Goal: Task Accomplishment & Management: Manage account settings

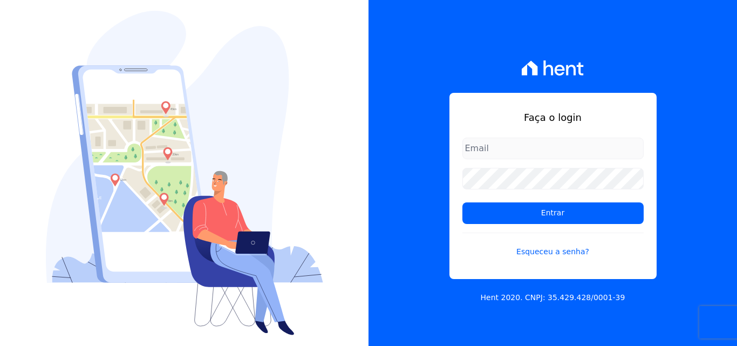
type input "[PERSON_NAME][EMAIL_ADDRESS][PERSON_NAME][DOMAIN_NAME]"
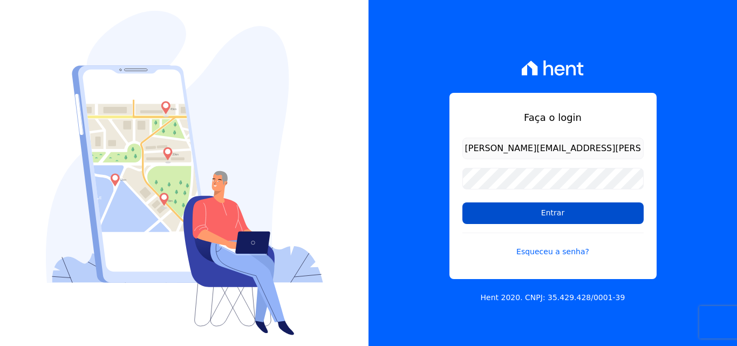
click at [507, 215] on input "Entrar" at bounding box center [553, 213] width 181 height 22
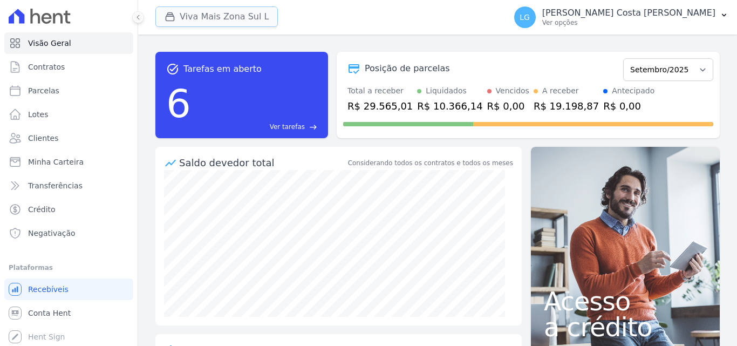
click at [220, 16] on button "Viva Mais Zona Sul L" at bounding box center [216, 16] width 123 height 21
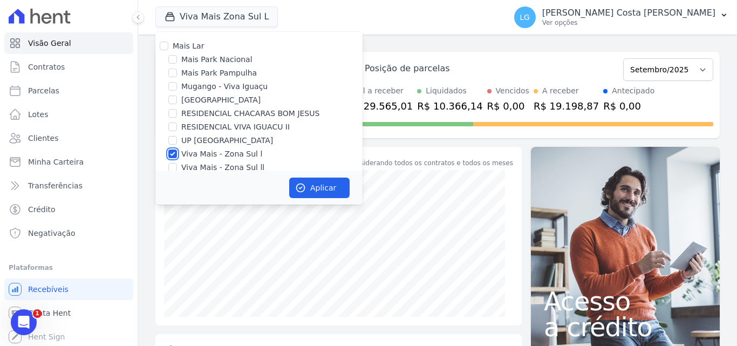
click at [174, 153] on input "Viva Mais - Zona Sul l" at bounding box center [172, 154] width 9 height 9
checkbox input "false"
click at [174, 141] on input "UP Nova Iguaçu" at bounding box center [172, 140] width 9 height 9
checkbox input "true"
click at [316, 186] on button "Aplicar" at bounding box center [319, 188] width 60 height 21
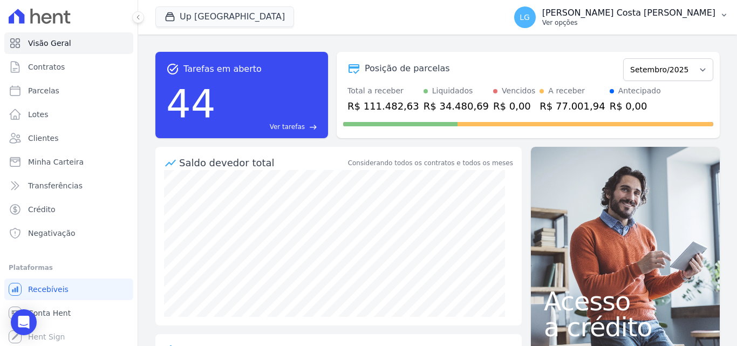
click at [615, 22] on p "Ver opções" at bounding box center [628, 22] width 173 height 9
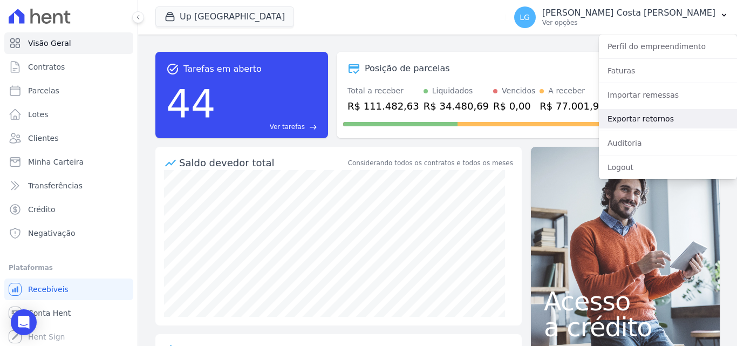
click at [636, 117] on link "Exportar retornos" at bounding box center [668, 118] width 138 height 19
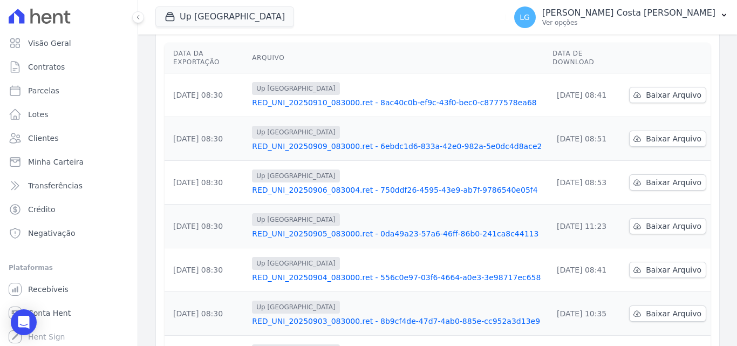
scroll to position [336, 0]
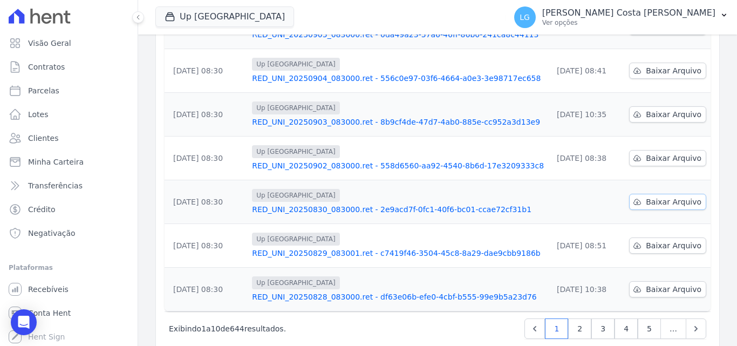
click at [679, 196] on span "Baixar Arquivo" at bounding box center [674, 201] width 56 height 11
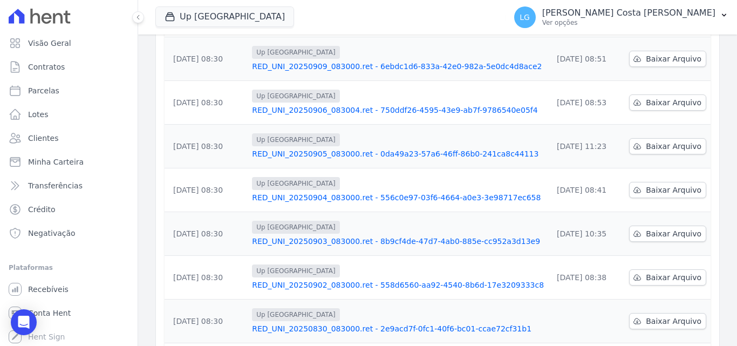
scroll to position [66, 0]
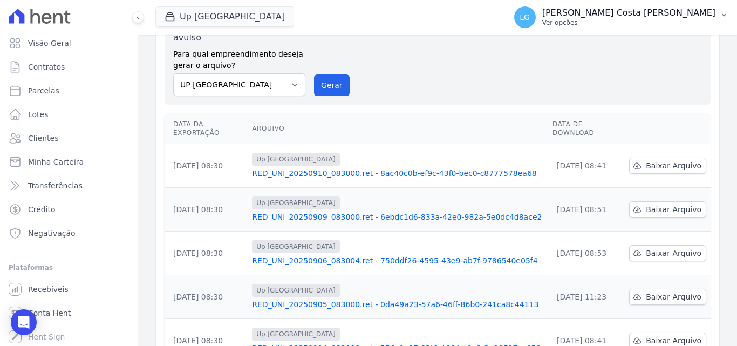
click at [624, 22] on p "Ver opções" at bounding box center [628, 22] width 173 height 9
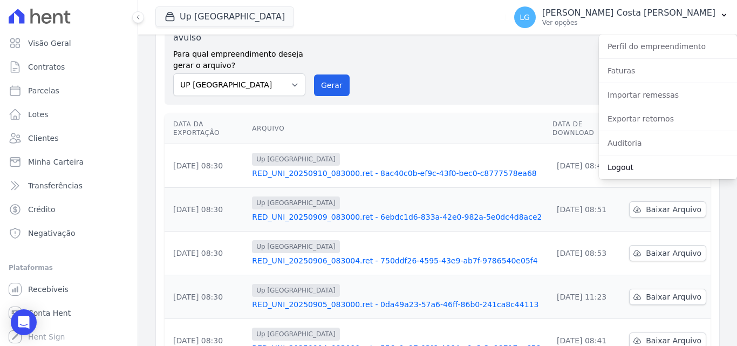
click at [637, 164] on link "Logout" at bounding box center [668, 167] width 138 height 19
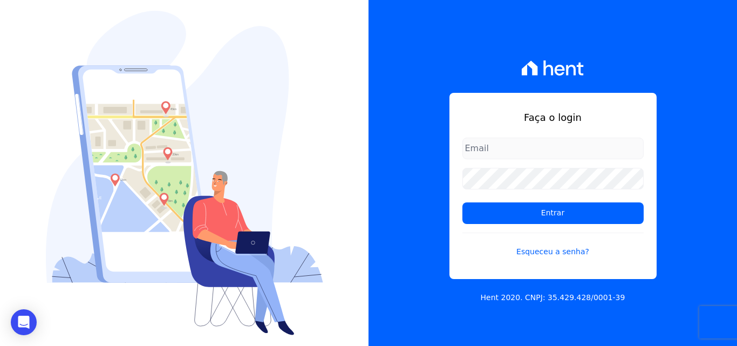
type input "luiz.nascimento@maislar.com"
click at [484, 147] on input "luiz.nascimento@maislar.com" at bounding box center [553, 149] width 181 height 22
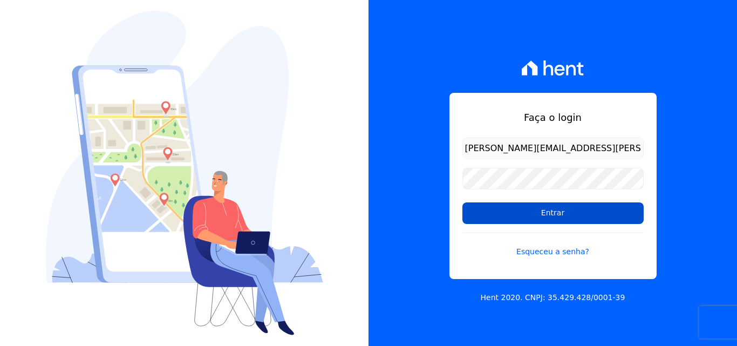
click at [497, 209] on input "Entrar" at bounding box center [553, 213] width 181 height 22
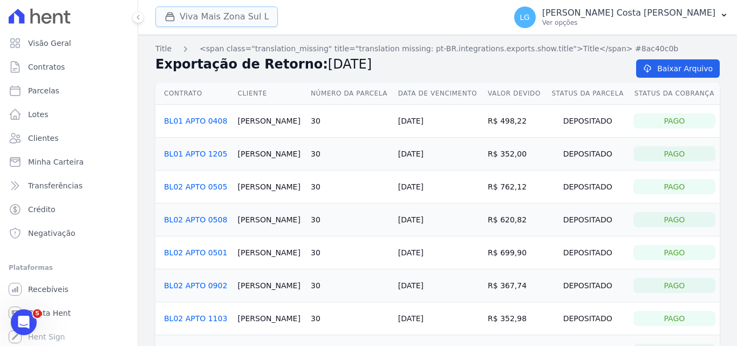
click at [233, 11] on button "Viva Mais Zona Sul L" at bounding box center [216, 16] width 123 height 21
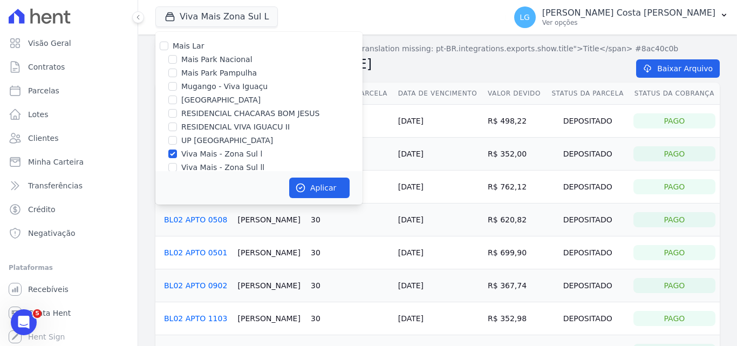
click at [222, 164] on label "Viva Mais - Zona Sul ll" at bounding box center [222, 167] width 83 height 11
click at [177, 164] on input "Viva Mais - Zona Sul ll" at bounding box center [172, 167] width 9 height 9
checkbox input "true"
click at [326, 186] on button "Aplicar" at bounding box center [319, 188] width 60 height 21
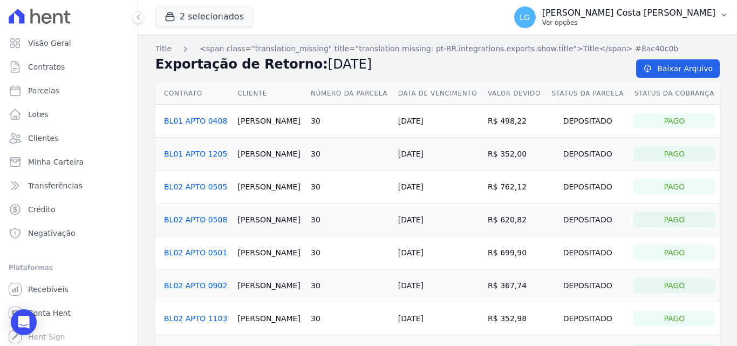
click at [618, 14] on p "[PERSON_NAME]" at bounding box center [628, 13] width 173 height 11
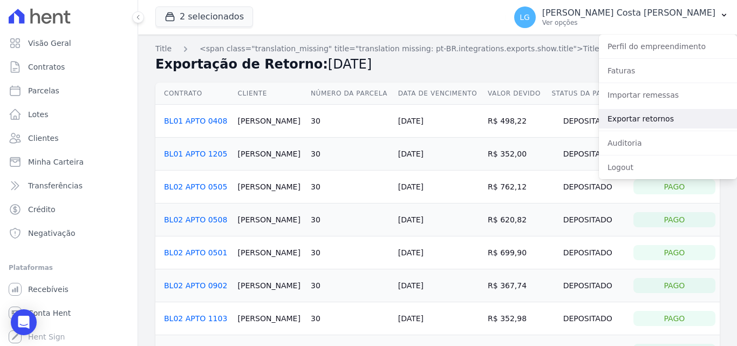
click at [633, 116] on link "Exportar retornos" at bounding box center [668, 118] width 138 height 19
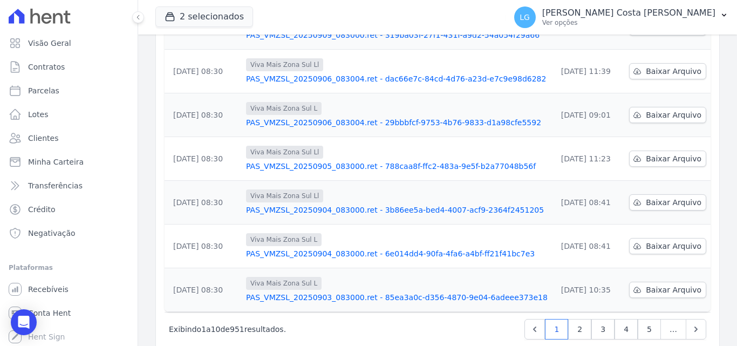
scroll to position [336, 0]
click at [571, 318] on link "2" at bounding box center [579, 328] width 23 height 21
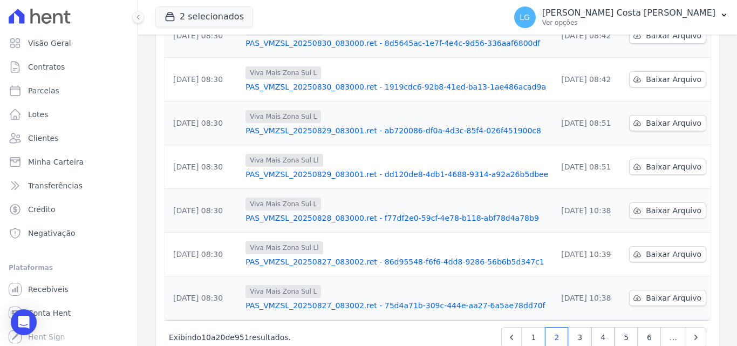
scroll to position [336, 0]
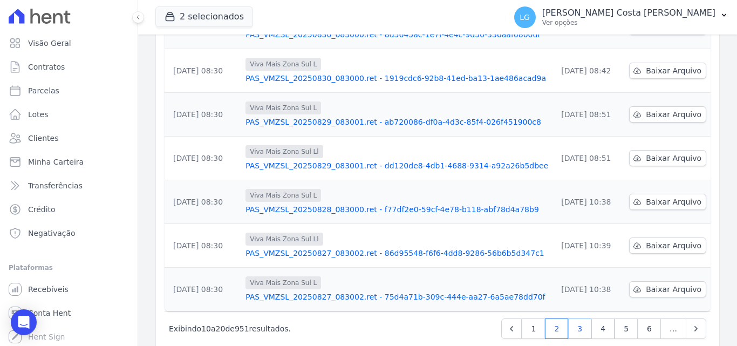
click at [571, 318] on link "3" at bounding box center [579, 328] width 23 height 21
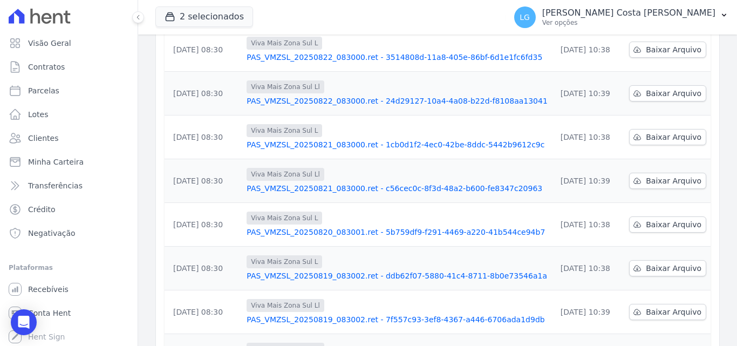
scroll to position [336, 0]
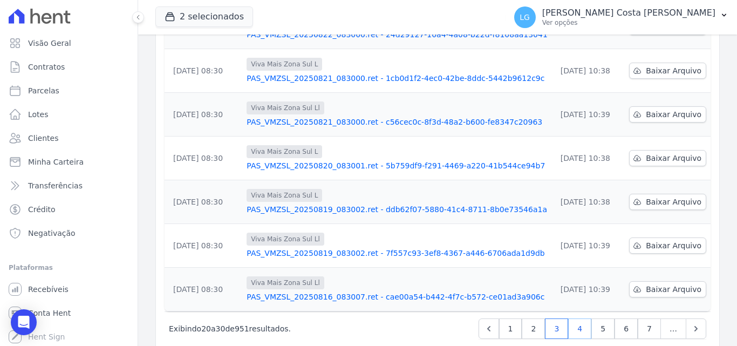
click at [575, 318] on link "4" at bounding box center [579, 328] width 23 height 21
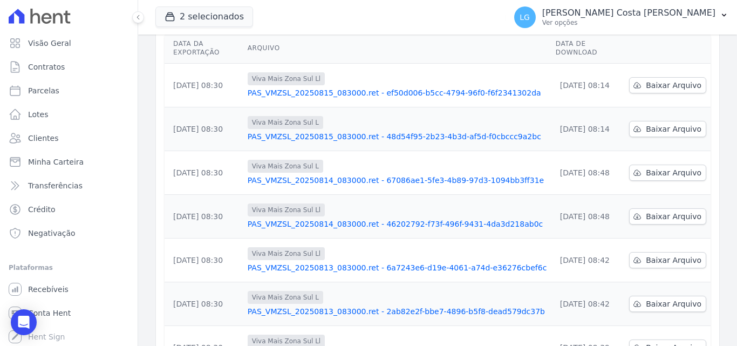
scroll to position [336, 0]
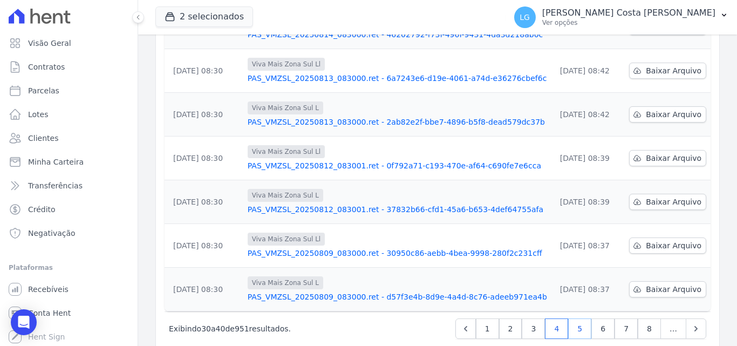
click at [573, 318] on link "5" at bounding box center [579, 328] width 23 height 21
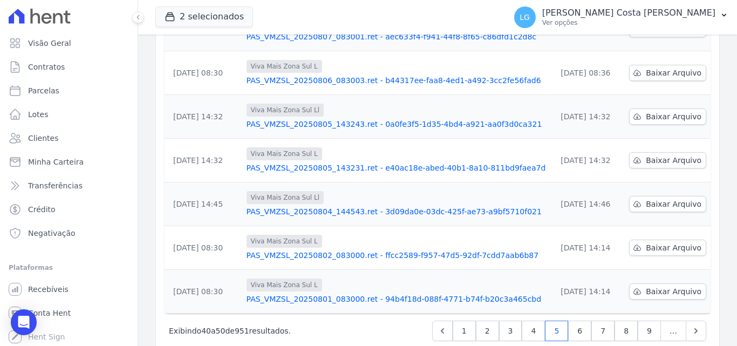
scroll to position [336, 0]
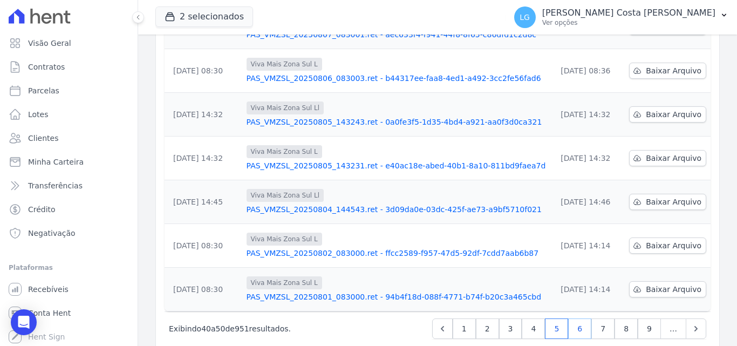
click at [573, 318] on link "6" at bounding box center [579, 328] width 23 height 21
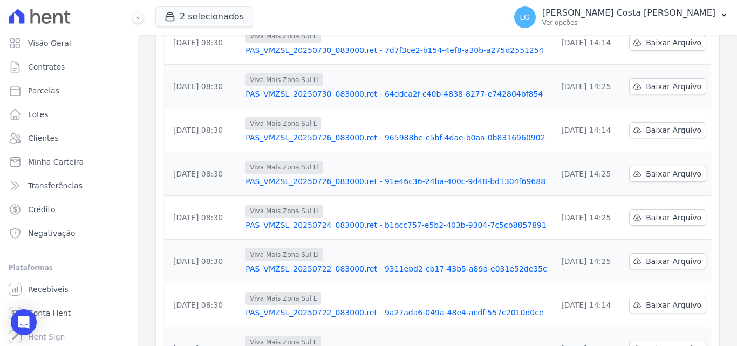
scroll to position [336, 0]
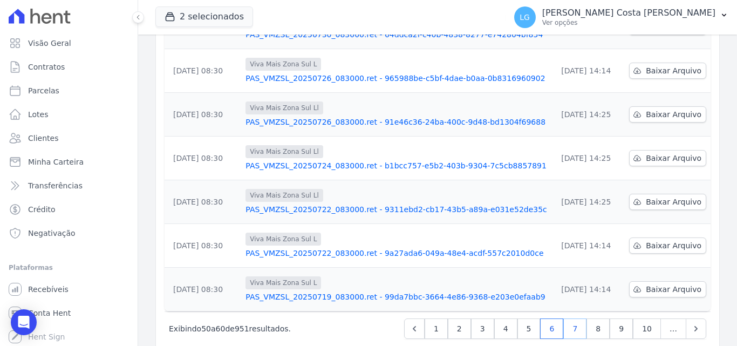
click at [573, 318] on link "7" at bounding box center [575, 328] width 23 height 21
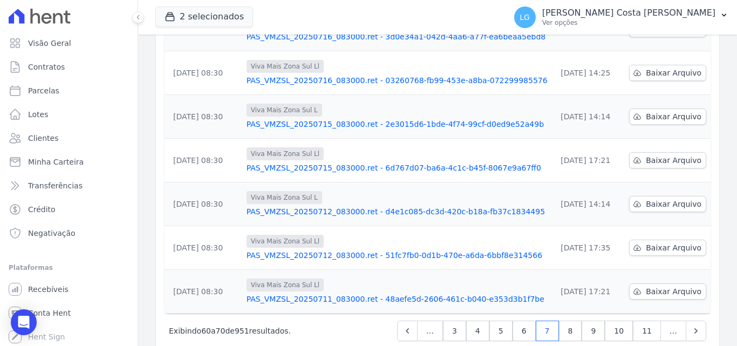
scroll to position [336, 0]
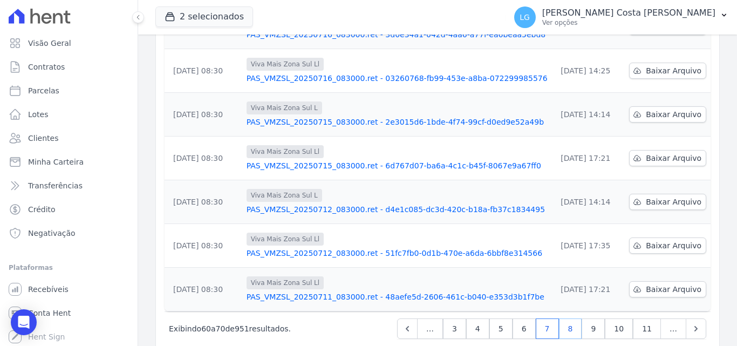
click at [573, 318] on link "8" at bounding box center [570, 328] width 23 height 21
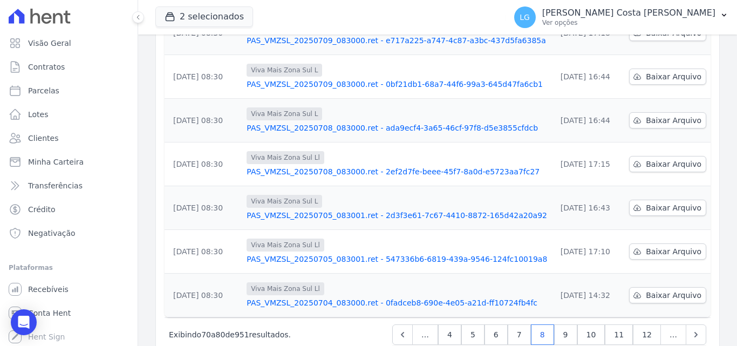
scroll to position [336, 0]
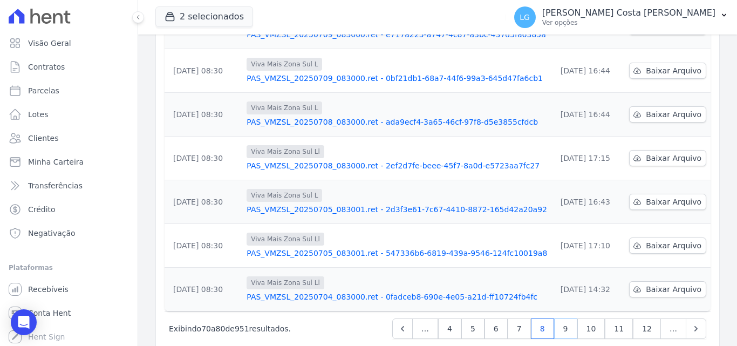
click at [573, 318] on link "9" at bounding box center [565, 328] width 23 height 21
click at [503, 318] on link "7" at bounding box center [491, 328] width 23 height 21
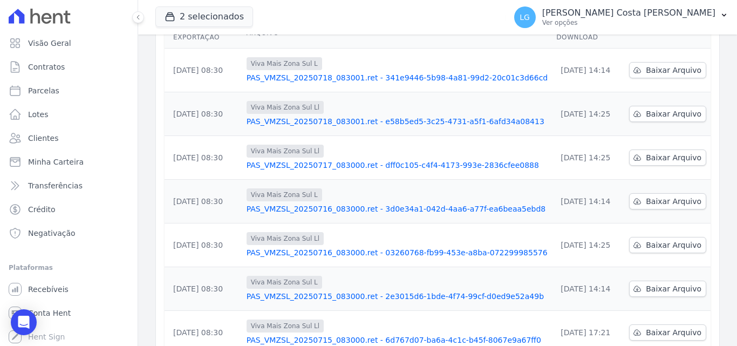
scroll to position [336, 0]
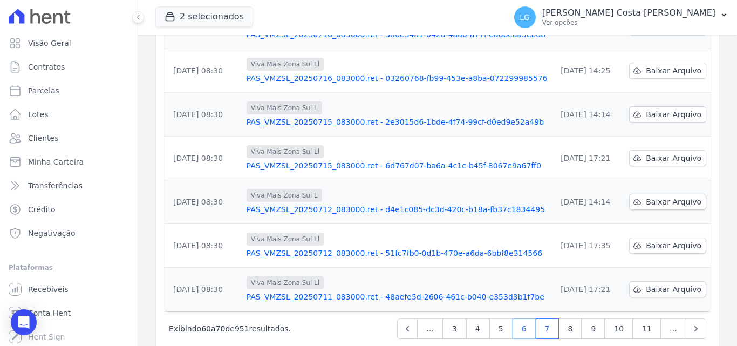
click at [526, 318] on link "6" at bounding box center [524, 328] width 23 height 21
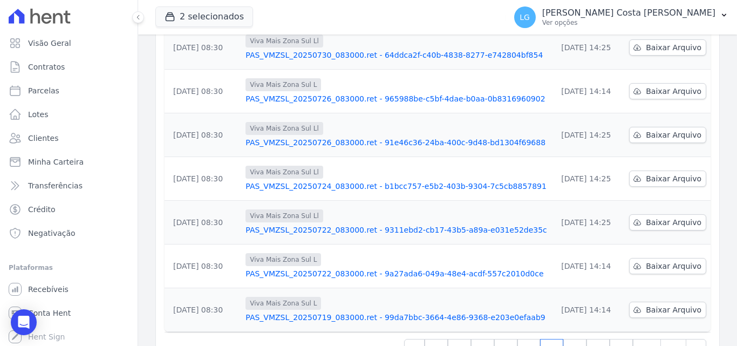
scroll to position [336, 0]
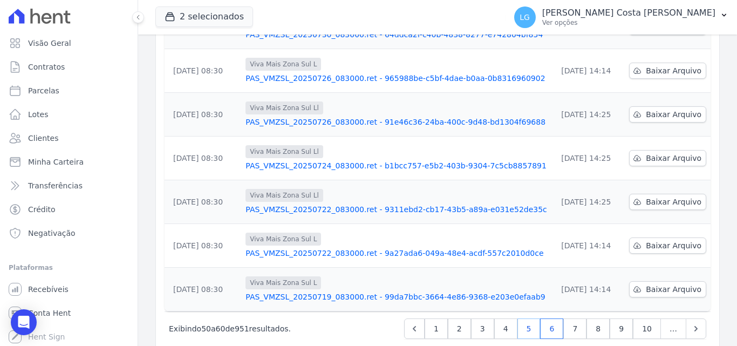
click at [524, 318] on link "5" at bounding box center [529, 328] width 23 height 21
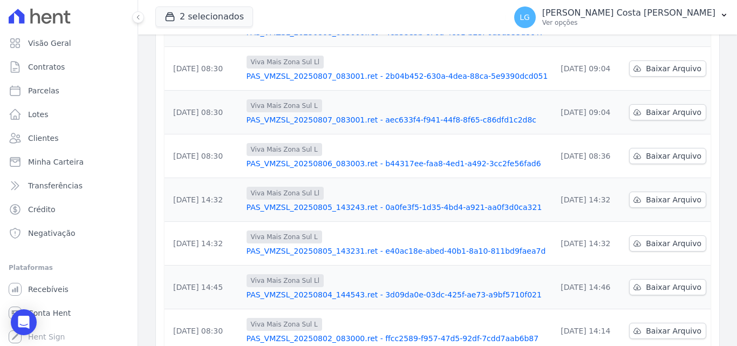
scroll to position [120, 0]
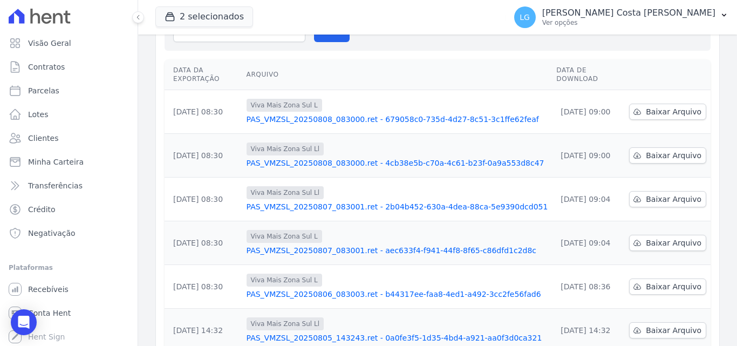
click at [418, 245] on link "PAS_VMZSL_20250807_083001.ret - aec633f4-f941-44f8-8f65-c86dfd1c2d8c" at bounding box center [398, 250] width 302 height 11
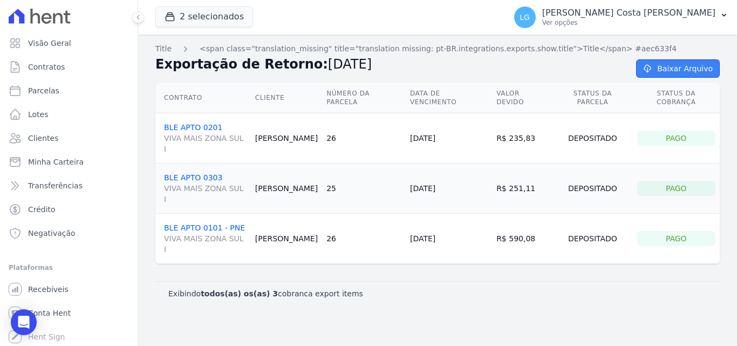
click at [698, 67] on link "Baixar Arquivo" at bounding box center [678, 68] width 84 height 18
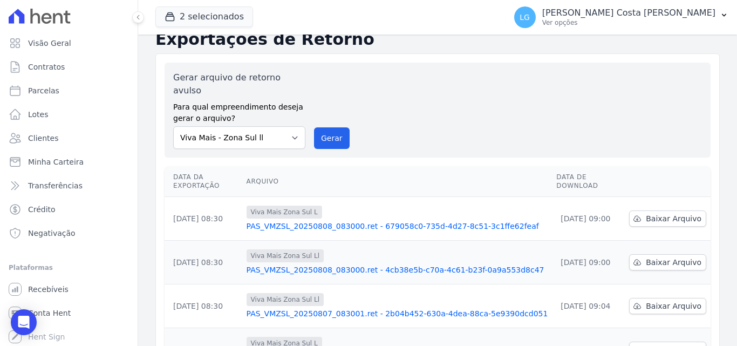
scroll to position [12, 0]
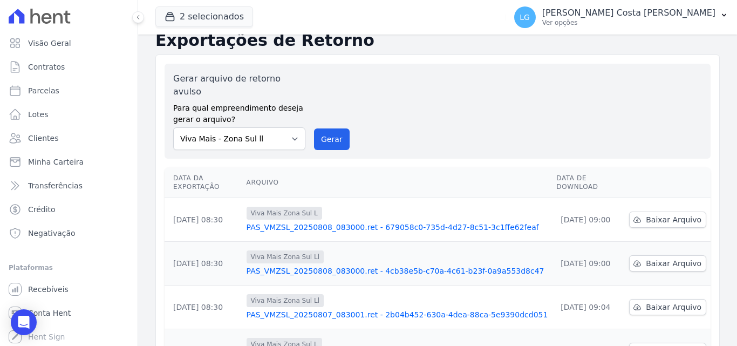
click at [359, 222] on link "PAS_VMZSL_20250808_083000.ret - 679058c0-735d-4d27-8c51-3c1ffe62feaf" at bounding box center [398, 227] width 302 height 11
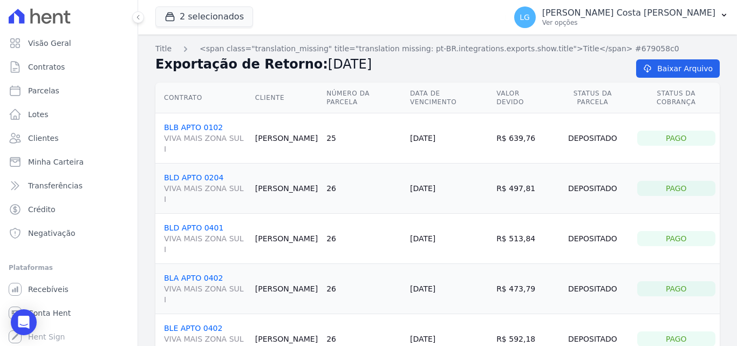
drag, startPoint x: 533, startPoint y: 186, endPoint x: 508, endPoint y: 178, distance: 25.4
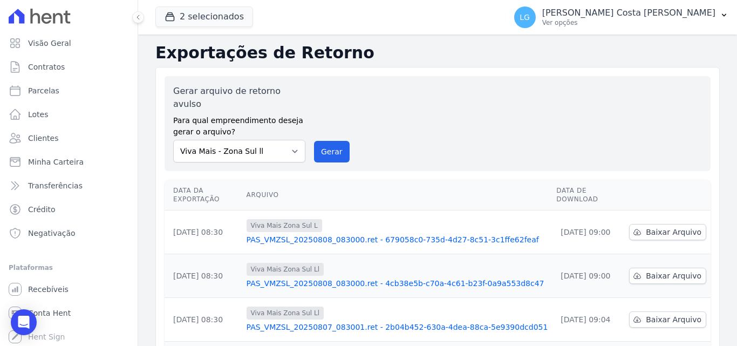
click at [345, 278] on link "PAS_VMZSL_20250808_083000.ret - 4cb38e5b-c70a-4c61-b23f-0a9a553d8c47" at bounding box center [398, 283] width 302 height 11
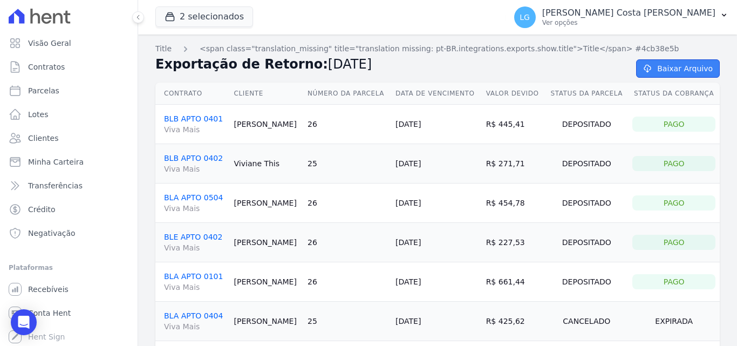
click at [677, 68] on link "Baixar Arquivo" at bounding box center [678, 68] width 84 height 18
click at [61, 287] on span "Recebíveis" at bounding box center [48, 289] width 40 height 11
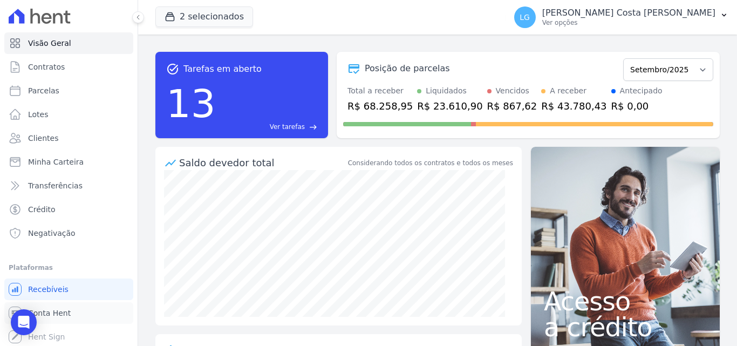
click at [53, 314] on span "Conta Hent" at bounding box center [49, 313] width 43 height 11
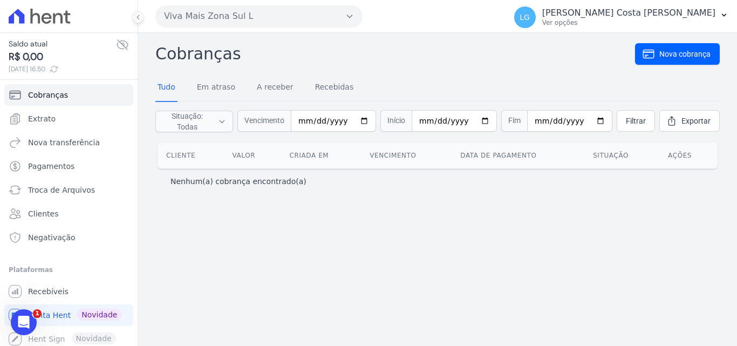
click at [253, 9] on button "Viva Mais Zona Sul L" at bounding box center [258, 16] width 207 height 22
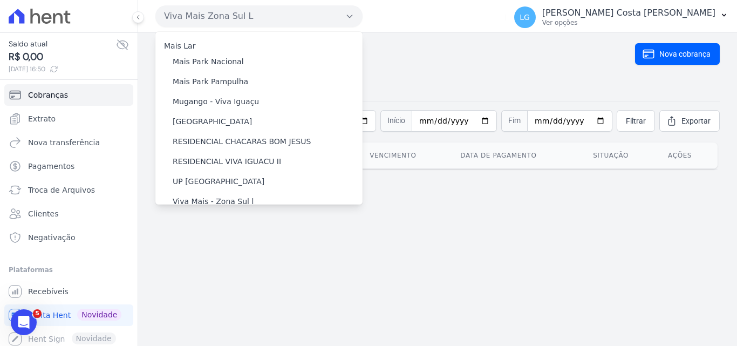
click at [253, 9] on button "Viva Mais Zona Sul L" at bounding box center [258, 16] width 207 height 22
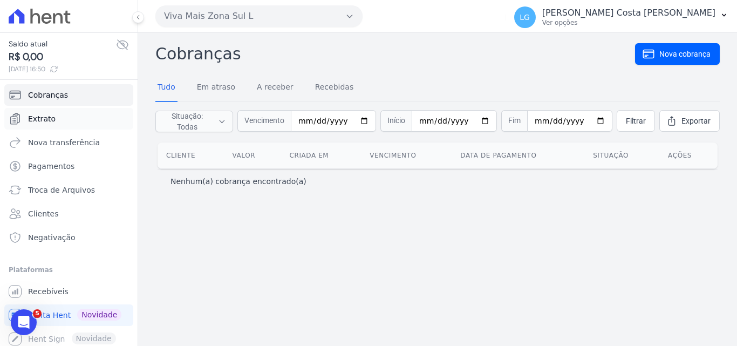
click at [62, 124] on link "Extrato" at bounding box center [68, 119] width 129 height 22
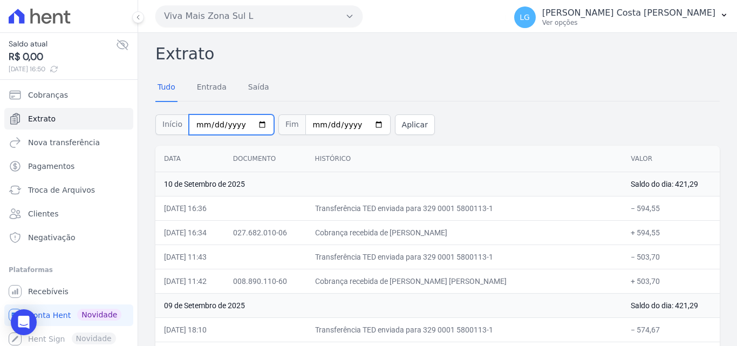
click at [238, 124] on input "2025-09-01" at bounding box center [231, 124] width 85 height 21
type input "2025-09-01"
type input "2025-08-01"
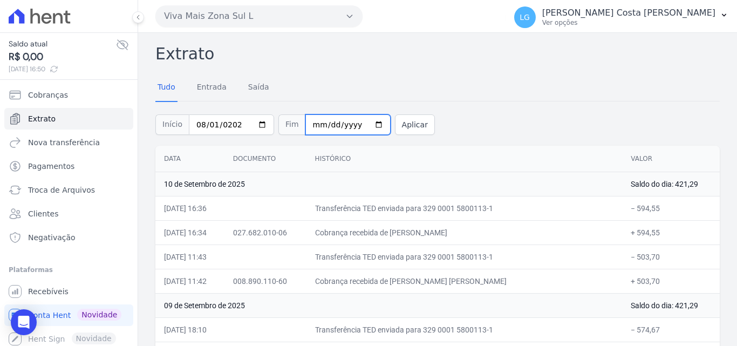
click at [343, 124] on input "2025-09-10" at bounding box center [348, 124] width 85 height 21
type input "2025-08-31"
click at [399, 121] on button "Aplicar" at bounding box center [415, 124] width 40 height 21
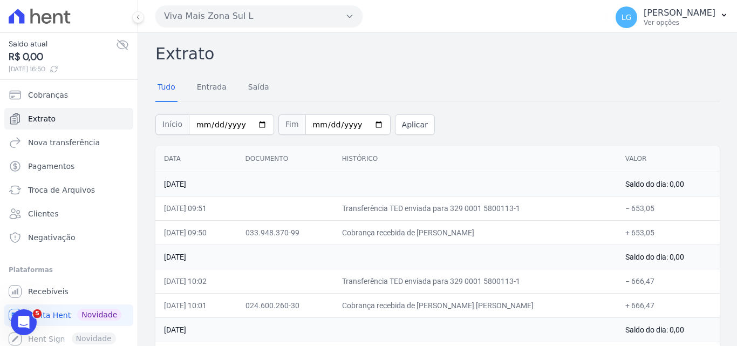
click at [484, 108] on div "Início [DATE] Fim [DATE] Aplicar" at bounding box center [437, 123] width 565 height 45
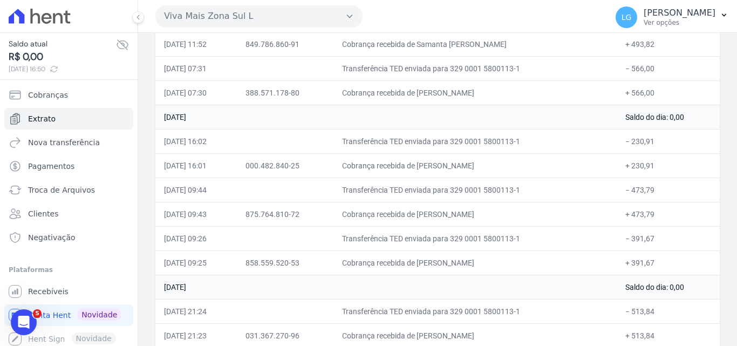
drag, startPoint x: 427, startPoint y: 214, endPoint x: 517, endPoint y: 213, distance: 90.1
click at [517, 213] on td "Cobrança recebida de [PERSON_NAME]" at bounding box center [475, 214] width 283 height 24
copy td "[PERSON_NAME]"
drag, startPoint x: 427, startPoint y: 262, endPoint x: 519, endPoint y: 261, distance: 91.8
click at [519, 261] on td "Cobrança recebida de [PERSON_NAME]" at bounding box center [475, 262] width 283 height 24
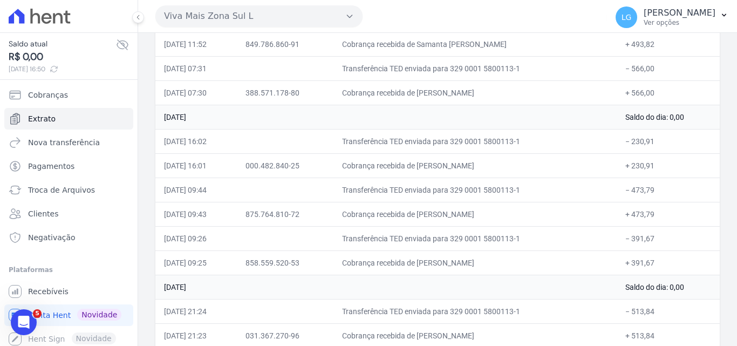
copy td "[PERSON_NAME]"
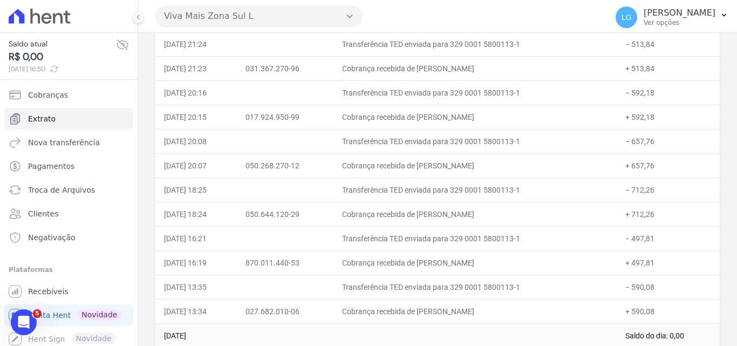
drag, startPoint x: 429, startPoint y: 213, endPoint x: 554, endPoint y: 213, distance: 125.8
click at [554, 213] on td "Cobrança recebida de [PERSON_NAME]" at bounding box center [475, 214] width 283 height 24
copy td "[PERSON_NAME] [PERSON_NAME]"
drag, startPoint x: 428, startPoint y: 67, endPoint x: 522, endPoint y: 67, distance: 93.9
click at [522, 67] on td "Cobrança recebida de [PERSON_NAME]" at bounding box center [475, 68] width 283 height 24
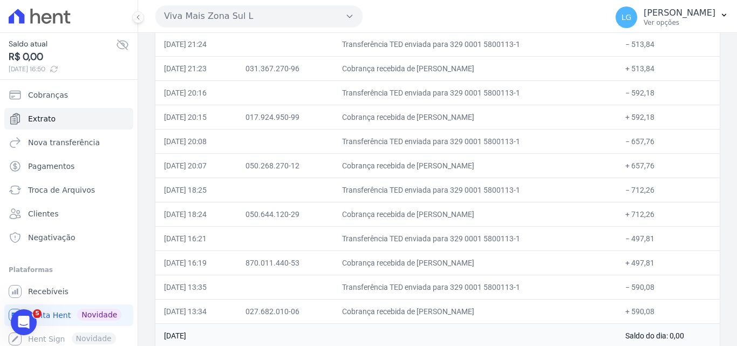
copy td "Victor Cavalheiro Chagas"
drag, startPoint x: 429, startPoint y: 263, endPoint x: 522, endPoint y: 263, distance: 93.9
click at [522, 263] on td "Cobrança recebida de [PERSON_NAME]" at bounding box center [475, 262] width 283 height 24
copy td "Jhonattan Da Rocha Pereira"
drag, startPoint x: 428, startPoint y: 164, endPoint x: 522, endPoint y: 167, distance: 94.0
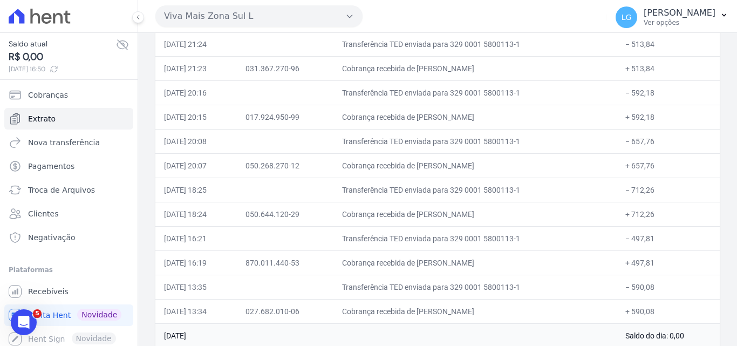
click at [522, 167] on td "Cobrança recebida de [PERSON_NAME]" at bounding box center [475, 165] width 283 height 24
copy td "[PERSON_NAME]"
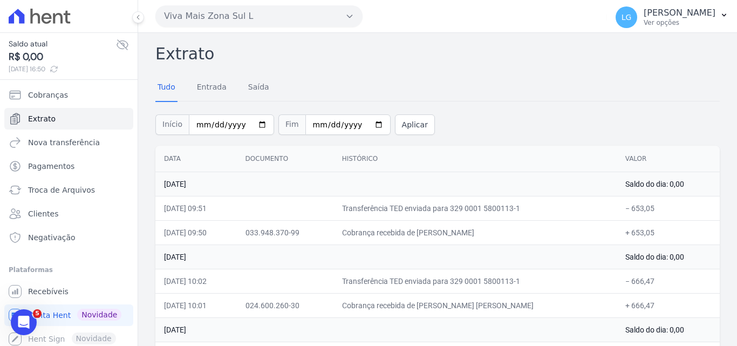
scroll to position [1937, 0]
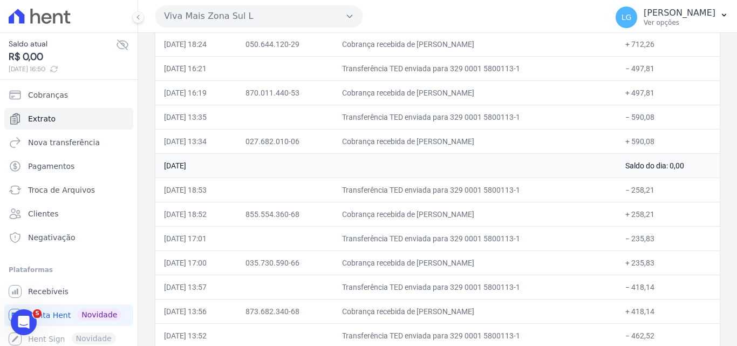
drag, startPoint x: 428, startPoint y: 212, endPoint x: 567, endPoint y: 212, distance: 139.3
click at [567, 212] on td "Cobrança recebida de [PERSON_NAME]" at bounding box center [475, 214] width 283 height 24
copy td "Bruno Chagas Da Rosa Pereira"
drag, startPoint x: 427, startPoint y: 263, endPoint x: 526, endPoint y: 270, distance: 99.0
click at [526, 270] on td "Cobrança recebida de [PERSON_NAME]" at bounding box center [475, 262] width 283 height 24
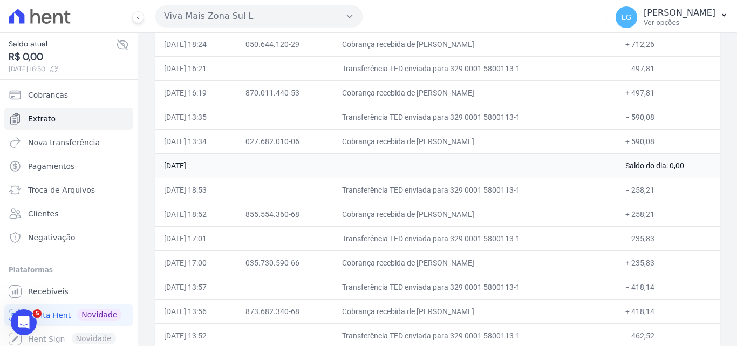
copy td "Juliana Moreira Barbosa"
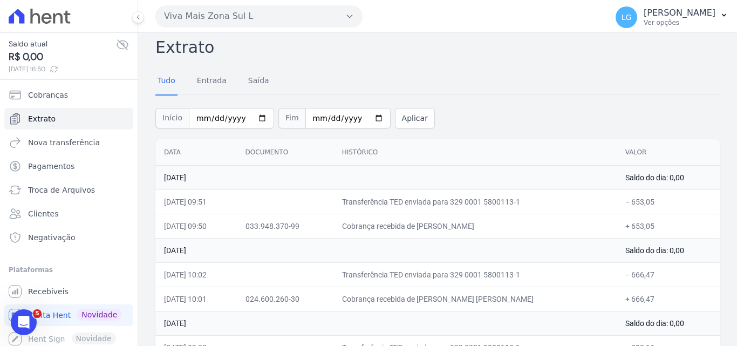
scroll to position [0, 0]
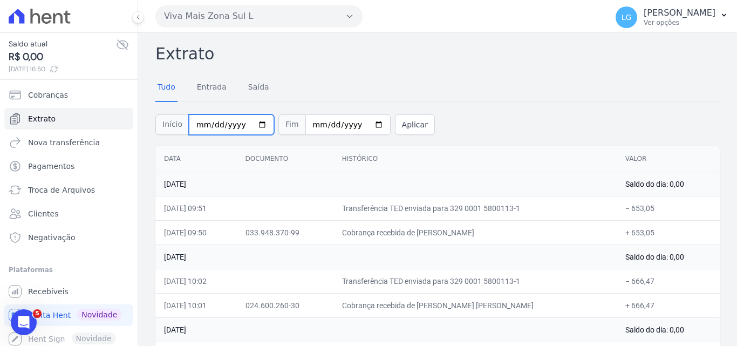
click at [250, 126] on input "2025-08-01" at bounding box center [231, 124] width 85 height 21
type input "[DATE]"
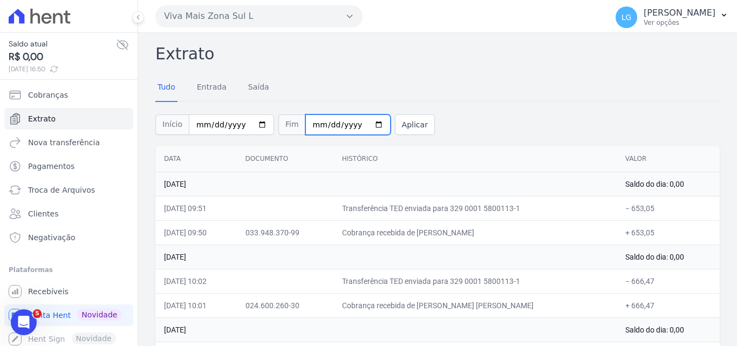
click at [366, 126] on input "2025-08-31" at bounding box center [348, 124] width 85 height 21
type input "[DATE]"
click at [395, 126] on button "Aplicar" at bounding box center [415, 124] width 40 height 21
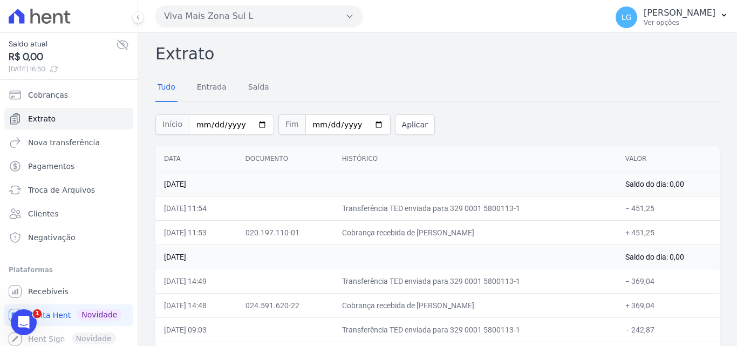
click at [493, 131] on div "Início [DATE] Fim [DATE] Aplicar" at bounding box center [437, 123] width 565 height 45
click at [513, 138] on div "Início [DATE] Fim [DATE] Aplicar" at bounding box center [437, 123] width 565 height 45
click at [552, 80] on div "Tudo Entrada [GEOGRAPHIC_DATA]" at bounding box center [437, 87] width 565 height 26
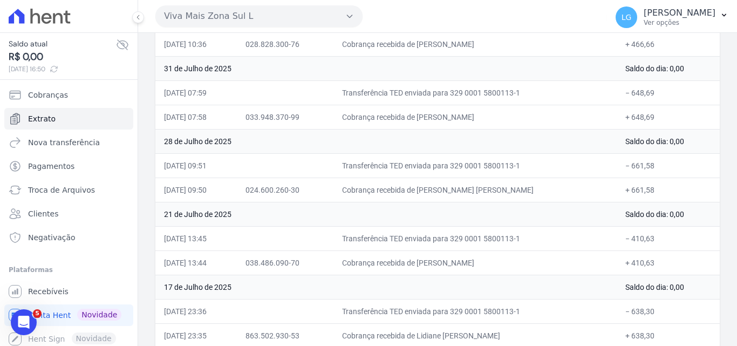
scroll to position [116, 0]
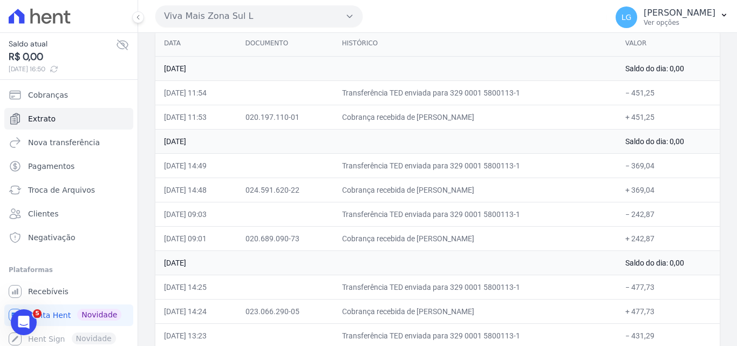
click at [311, 165] on td at bounding box center [285, 165] width 97 height 24
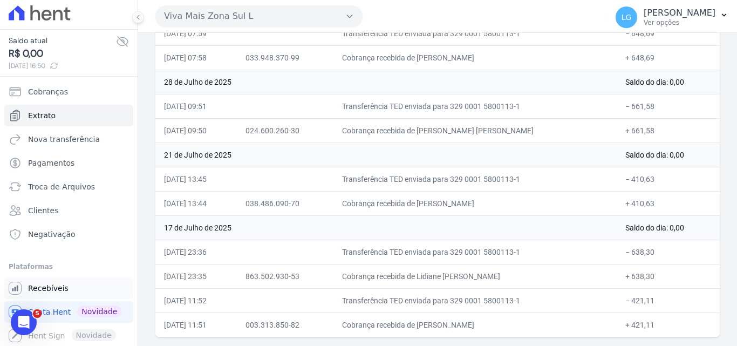
scroll to position [4, 0]
click at [63, 284] on span "Recebíveis" at bounding box center [48, 287] width 40 height 11
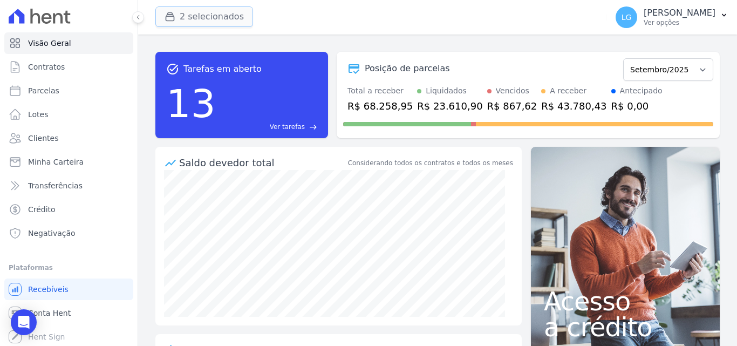
click at [213, 12] on button "2 selecionados" at bounding box center [204, 16] width 98 height 21
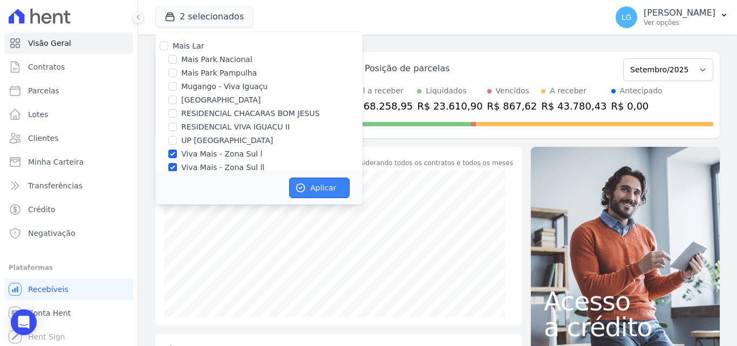
click at [326, 185] on button "Aplicar" at bounding box center [319, 188] width 60 height 21
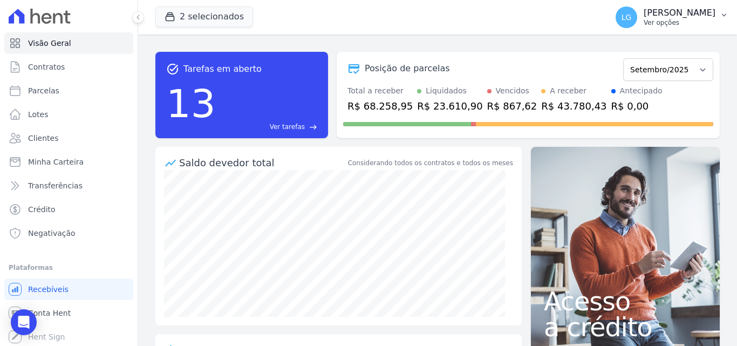
click at [644, 17] on p "[PERSON_NAME]" at bounding box center [680, 13] width 72 height 11
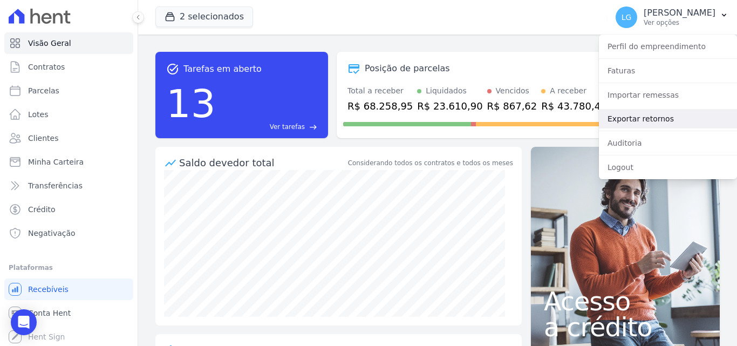
click at [637, 118] on link "Exportar retornos" at bounding box center [668, 118] width 138 height 19
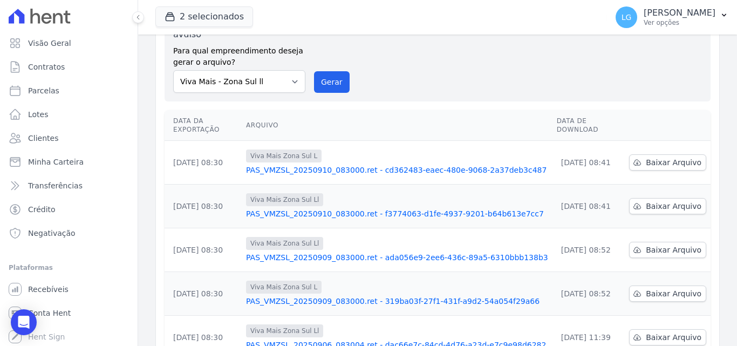
scroll to position [336, 0]
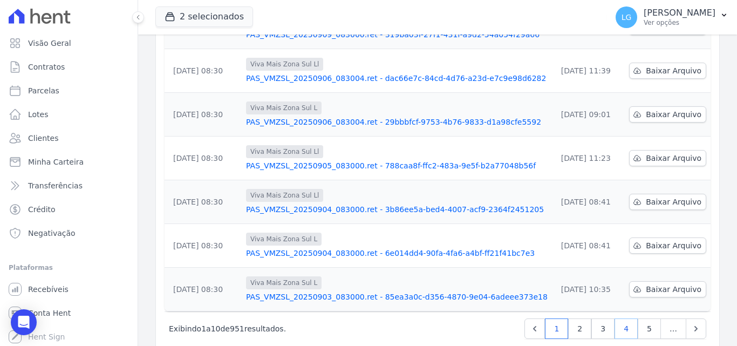
click at [616, 318] on link "4" at bounding box center [626, 328] width 23 height 21
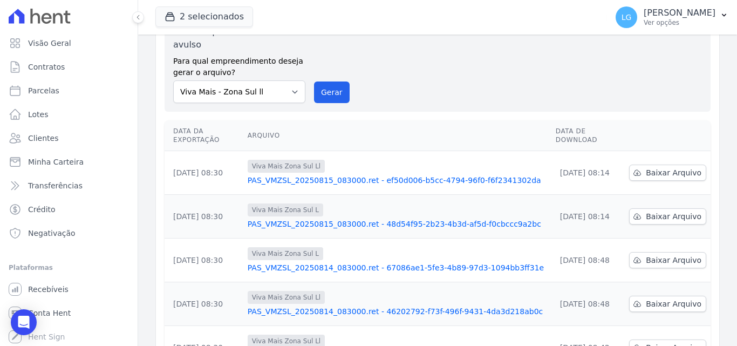
scroll to position [336, 0]
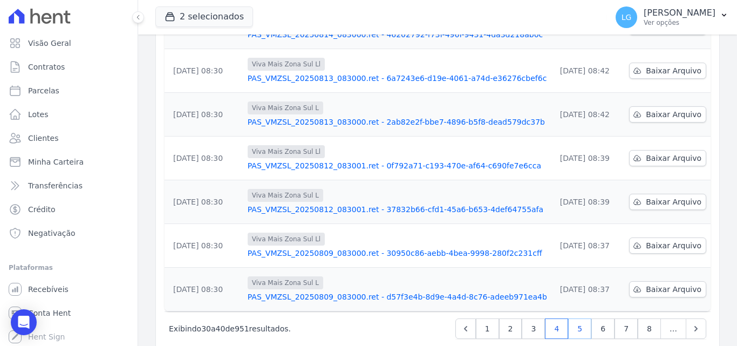
click at [580, 318] on link "5" at bounding box center [579, 328] width 23 height 21
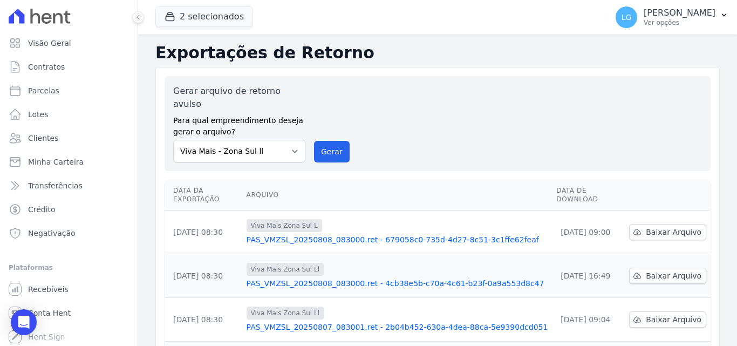
click at [422, 322] on link "PAS_VMZSL_20250807_083001.ret - 2b04b452-630a-4dea-88ca-5e9390dcd051" at bounding box center [398, 327] width 302 height 11
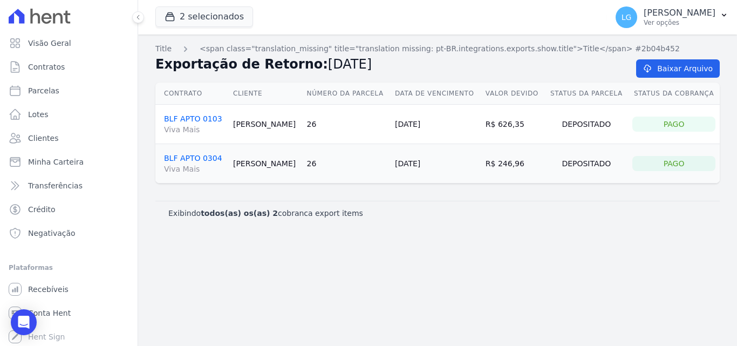
drag, startPoint x: 485, startPoint y: 168, endPoint x: 531, endPoint y: 164, distance: 46.0
click at [531, 164] on td "R$ 246,96" at bounding box center [513, 163] width 64 height 39
drag, startPoint x: 229, startPoint y: 164, endPoint x: 274, endPoint y: 166, distance: 44.3
click at [274, 166] on td "[PERSON_NAME]" at bounding box center [266, 163] width 74 height 39
copy td "[PERSON_NAME]"
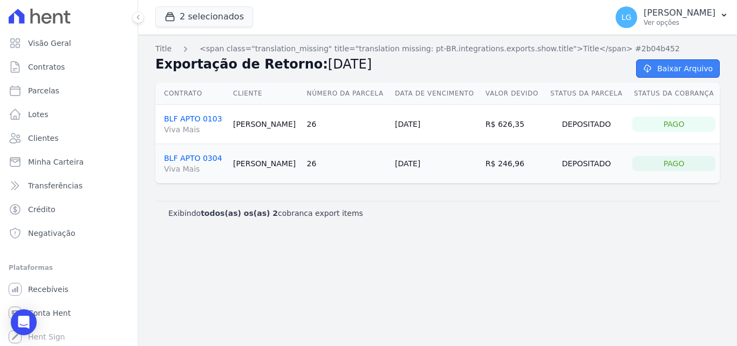
click at [661, 69] on link "Baixar Arquivo" at bounding box center [678, 68] width 84 height 18
click at [448, 224] on div "Exibindo todos(as) os(as) 2 cobranca export items" at bounding box center [437, 213] width 565 height 24
drag, startPoint x: 465, startPoint y: 220, endPoint x: 454, endPoint y: 216, distance: 10.9
click at [463, 220] on div "Exibindo todos(as) os(as) 2 cobranca export items" at bounding box center [437, 213] width 565 height 24
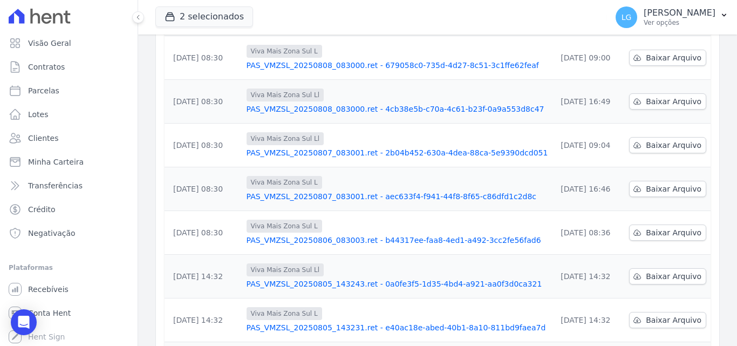
scroll to position [120, 0]
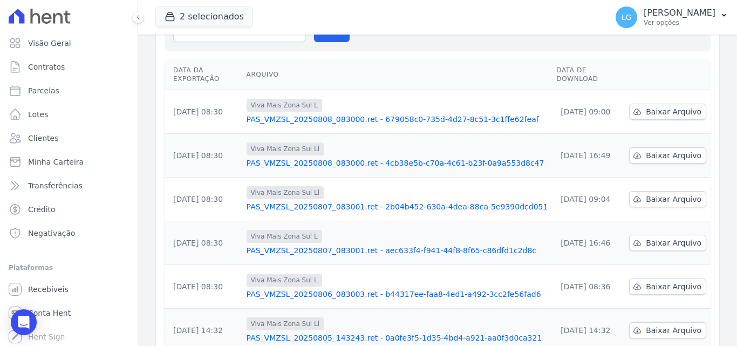
click at [310, 158] on link "PAS_VMZSL_20250808_083000.ret - 4cb38e5b-c70a-4c61-b23f-0a9a553d8c47" at bounding box center [398, 163] width 302 height 11
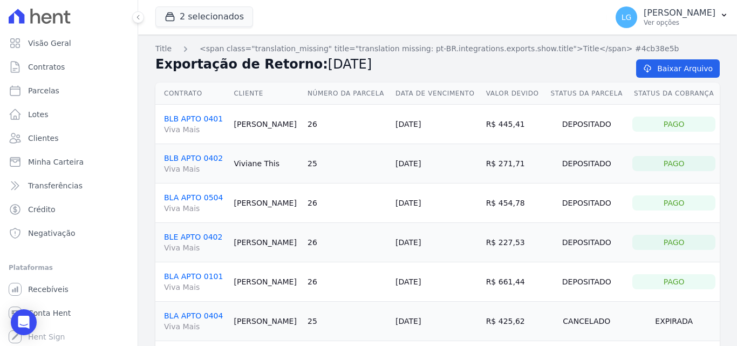
click at [343, 128] on td "26" at bounding box center [347, 124] width 88 height 39
drag, startPoint x: 350, startPoint y: 77, endPoint x: 347, endPoint y: 70, distance: 7.0
click at [350, 75] on div "Exportação de Retorno: [DATE] [GEOGRAPHIC_DATA]" at bounding box center [437, 69] width 565 height 28
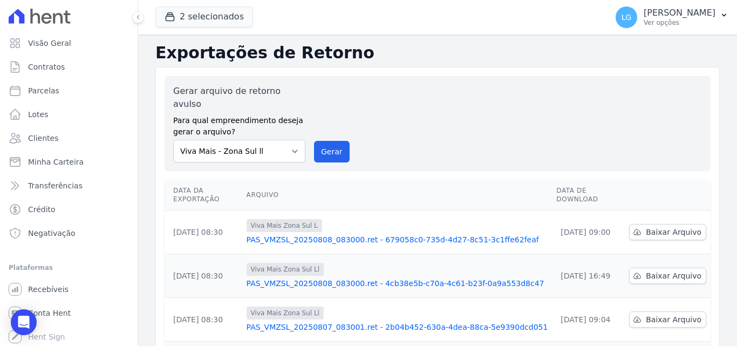
click at [300, 234] on link "PAS_VMZSL_20250808_083000.ret - 679058c0-735d-4d27-8c51-3c1ffe62feaf" at bounding box center [398, 239] width 302 height 11
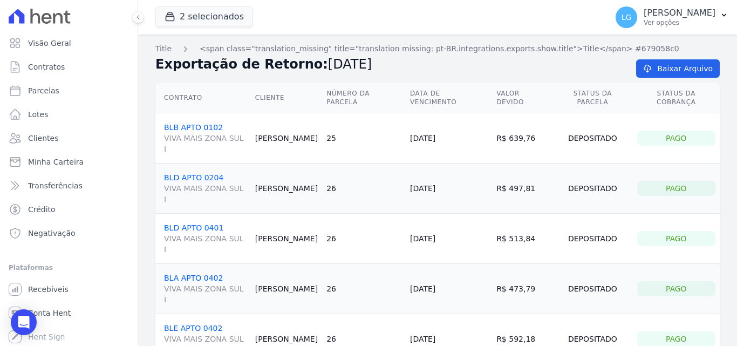
click at [206, 123] on link "BLB APTO 0102 VIVA MAIS ZONA SUL I" at bounding box center [205, 138] width 83 height 31
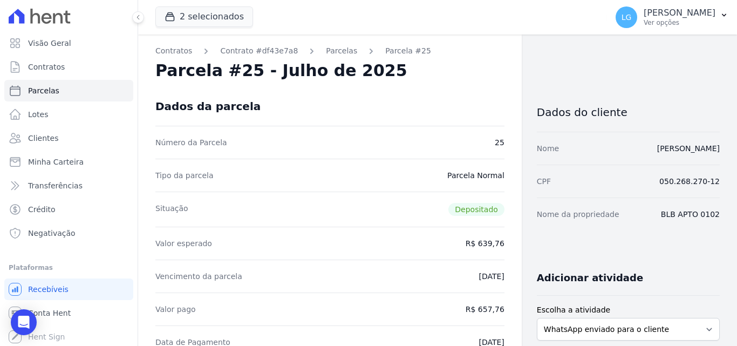
drag, startPoint x: 154, startPoint y: 245, endPoint x: 486, endPoint y: 245, distance: 332.0
click at [427, 243] on div "Valor esperado R$ 639,76" at bounding box center [329, 243] width 349 height 33
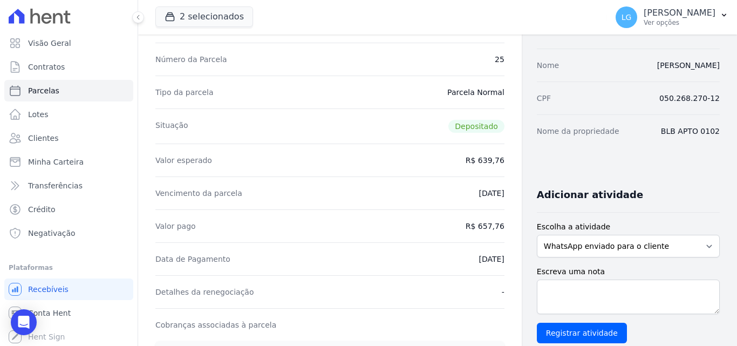
scroll to position [108, 0]
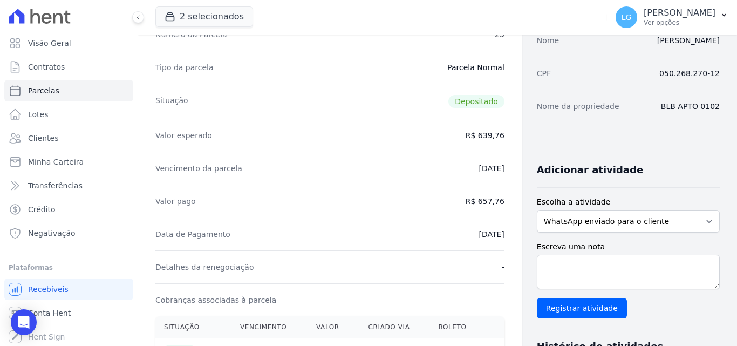
drag, startPoint x: 465, startPoint y: 201, endPoint x: 498, endPoint y: 205, distance: 33.1
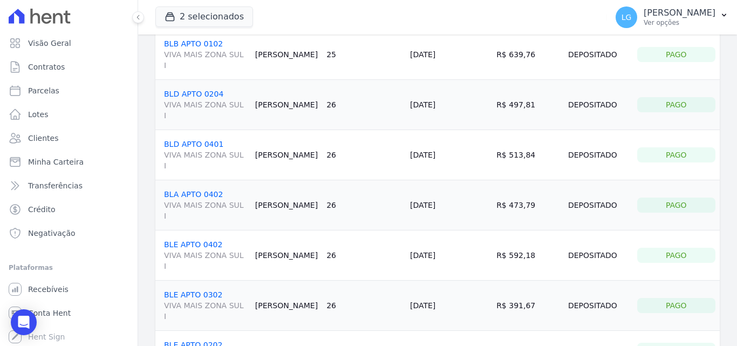
scroll to position [85, 0]
click at [200, 340] on link "BLE APTO 0202. BLE APTO 0202" at bounding box center [205, 350] width 83 height 21
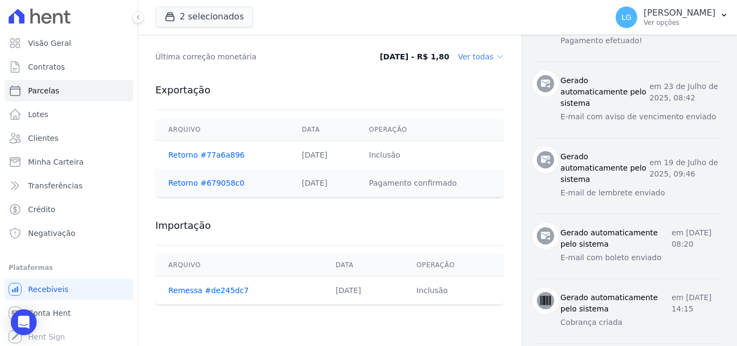
scroll to position [420, 0]
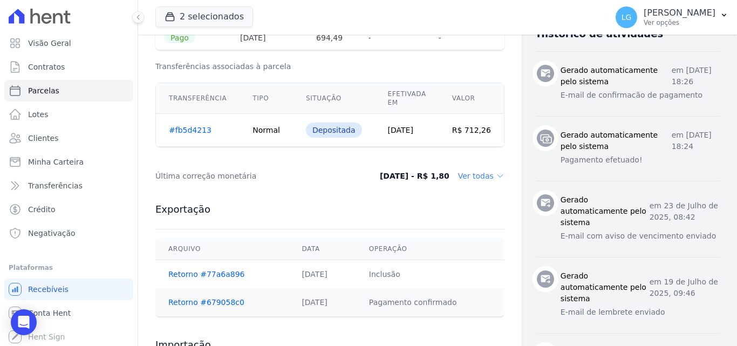
drag, startPoint x: 442, startPoint y: 259, endPoint x: 430, endPoint y: 246, distance: 17.6
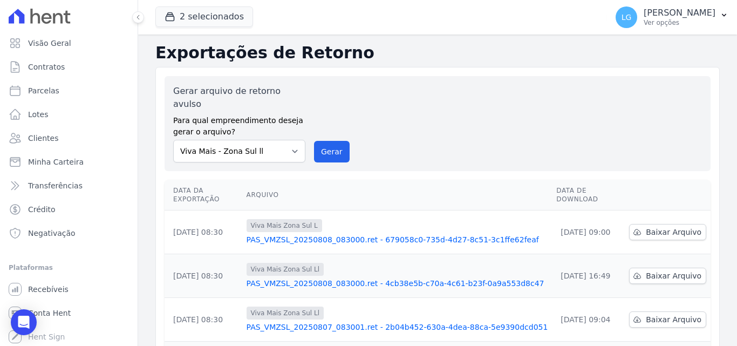
click at [358, 234] on link "PAS_VMZSL_20250808_083000.ret - 679058c0-735d-4d27-8c51-3c1ffe62feaf" at bounding box center [398, 239] width 302 height 11
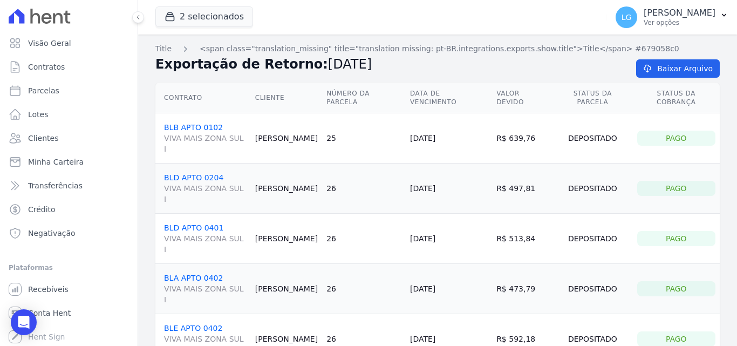
click at [410, 79] on div "Contrato Cliente Número da Parcela Data de Vencimento Valor devido Status da Pa…" at bounding box center [437, 268] width 599 height 380
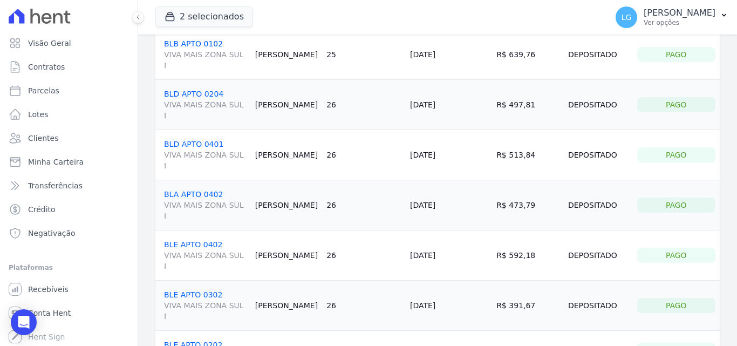
scroll to position [85, 0]
click at [193, 189] on link "BLA APTO 0402 VIVA MAIS ZONA SUL I" at bounding box center [205, 204] width 83 height 31
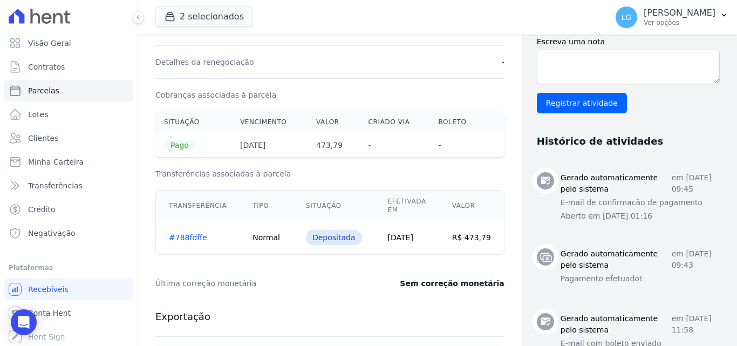
scroll to position [151, 0]
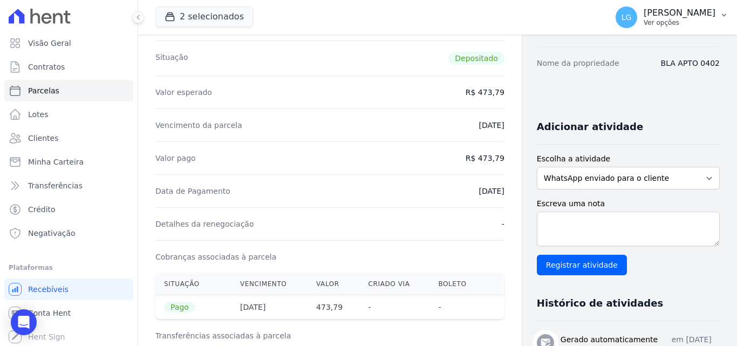
click at [696, 25] on p "Ver opções" at bounding box center [680, 22] width 72 height 9
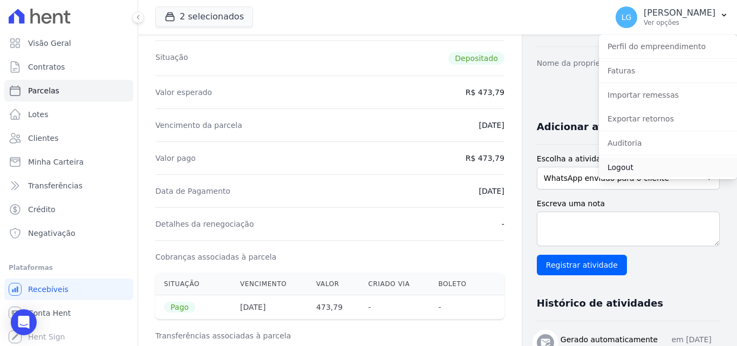
click at [634, 169] on link "Logout" at bounding box center [668, 167] width 138 height 19
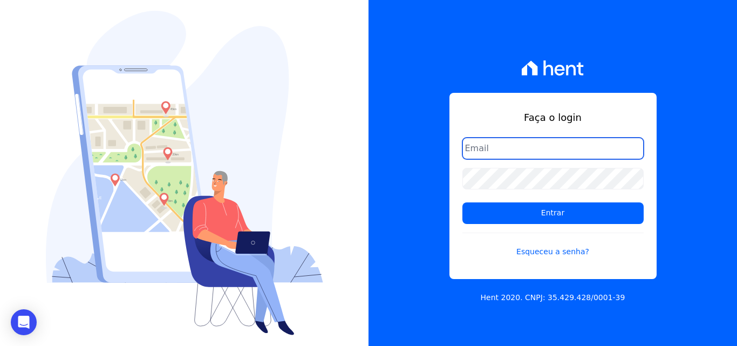
type input "[PERSON_NAME][EMAIL_ADDRESS][DOMAIN_NAME]"
